Goal: Transaction & Acquisition: Book appointment/travel/reservation

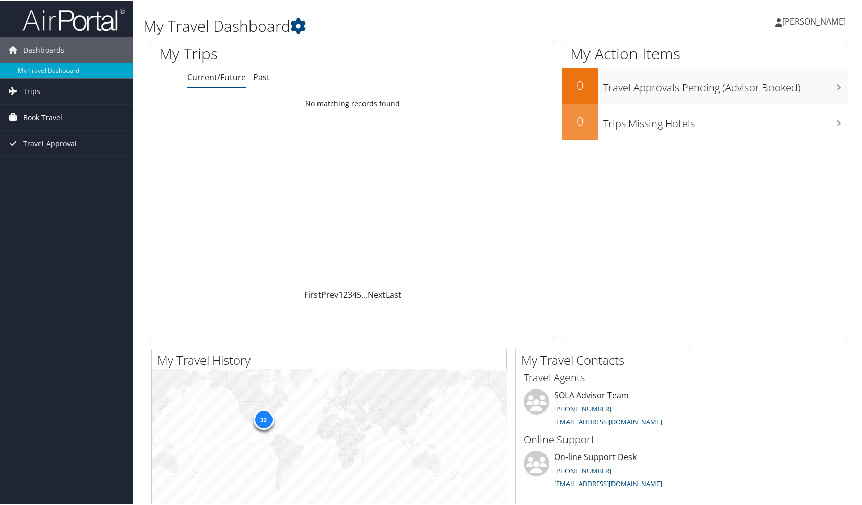
click at [24, 119] on span "Book Travel" at bounding box center [42, 117] width 39 height 26
click at [48, 153] on link "Book/Manage Online Trips" at bounding box center [66, 152] width 133 height 15
click at [35, 117] on span "Book Travel" at bounding box center [42, 117] width 39 height 26
click at [42, 151] on link "Book/Manage Online Trips" at bounding box center [66, 152] width 133 height 15
